Goal: Check status: Check status

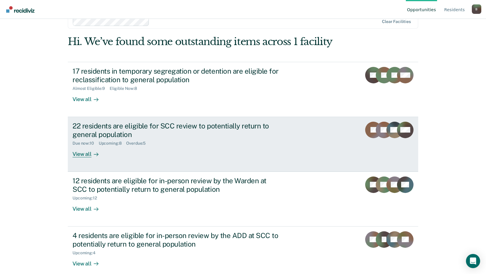
scroll to position [21, 0]
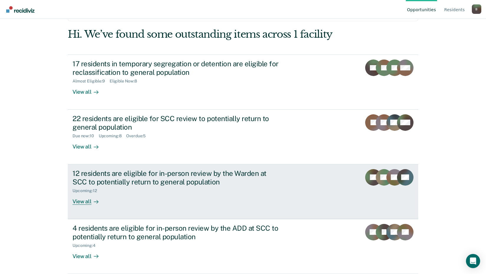
click at [194, 189] on div "Upcoming : 12" at bounding box center [175, 189] width 207 height 7
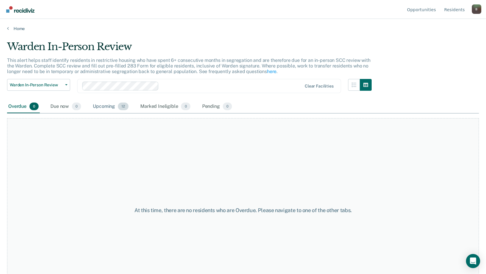
click at [111, 107] on div "Upcoming 12" at bounding box center [111, 106] width 38 height 13
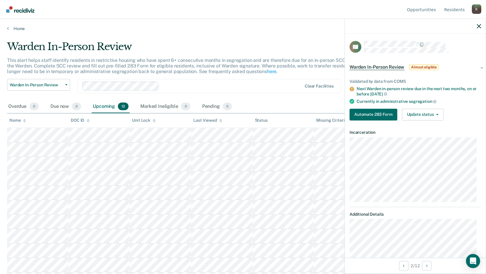
click at [475, 24] on div at bounding box center [415, 26] width 141 height 15
click at [477, 27] on icon "button" at bounding box center [478, 26] width 4 height 4
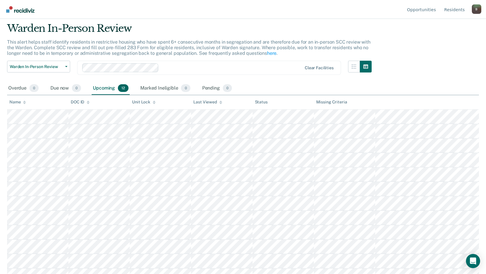
scroll to position [27, 0]
